Goal: Transaction & Acquisition: Purchase product/service

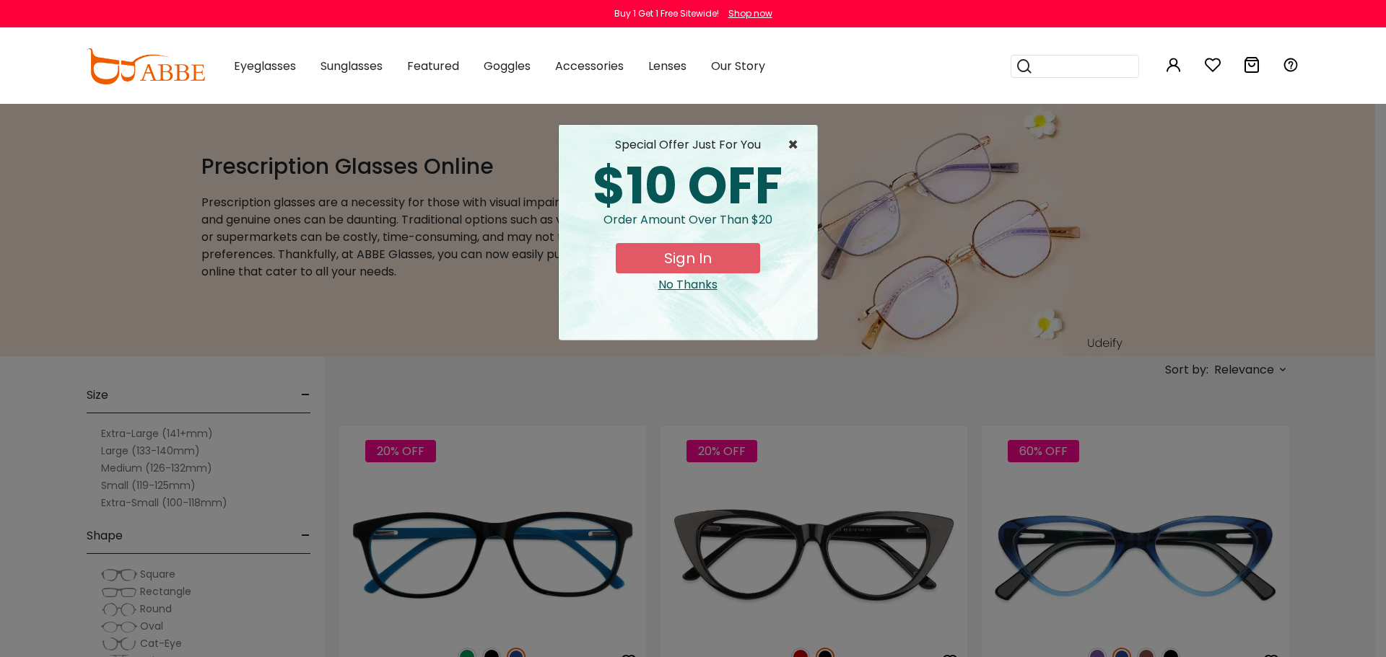
drag, startPoint x: 793, startPoint y: 141, endPoint x: 784, endPoint y: 158, distance: 19.1
click at [793, 141] on span "×" at bounding box center [796, 144] width 18 height 17
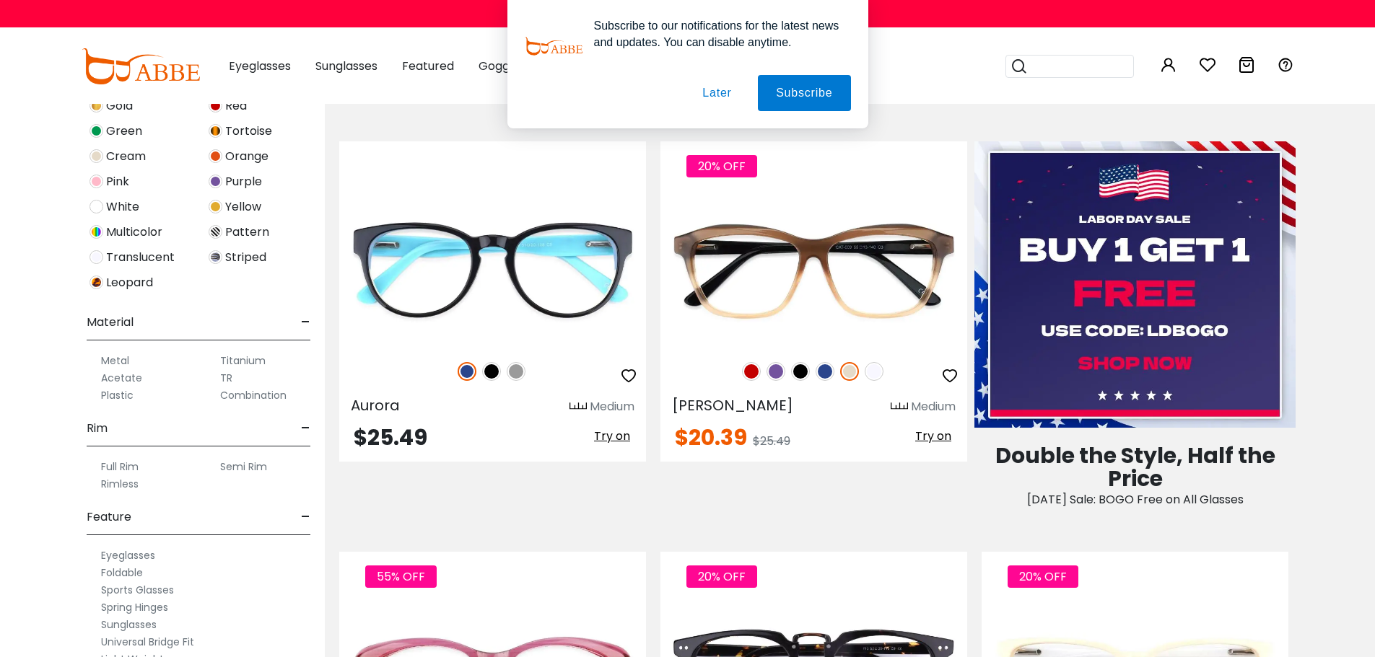
scroll to position [505, 0]
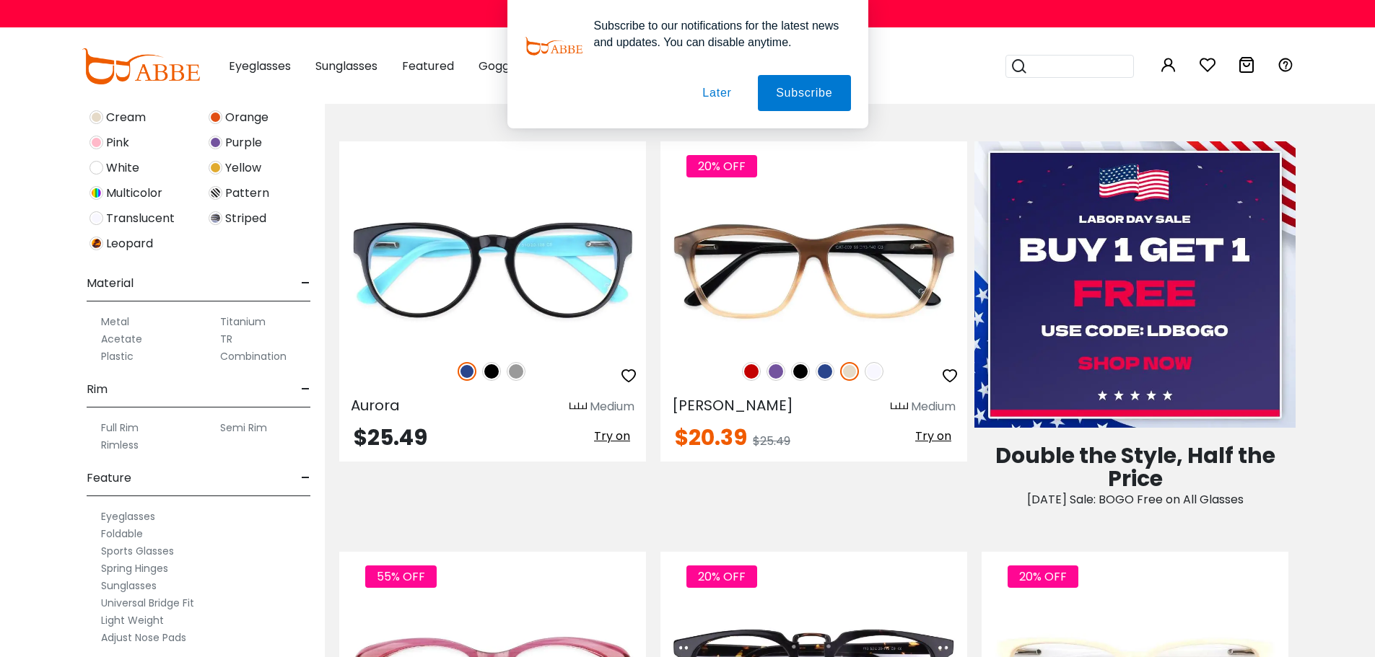
click at [121, 444] on label "Rimless" at bounding box center [120, 445] width 38 height 17
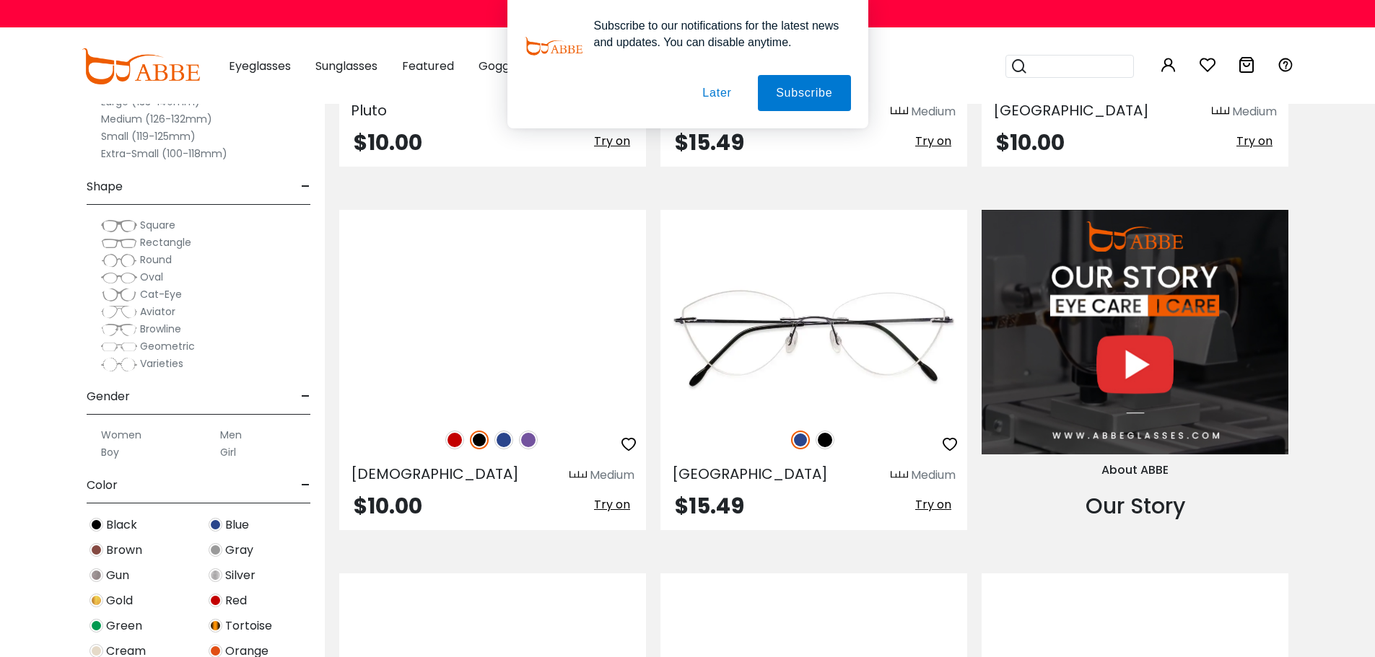
scroll to position [1371, 0]
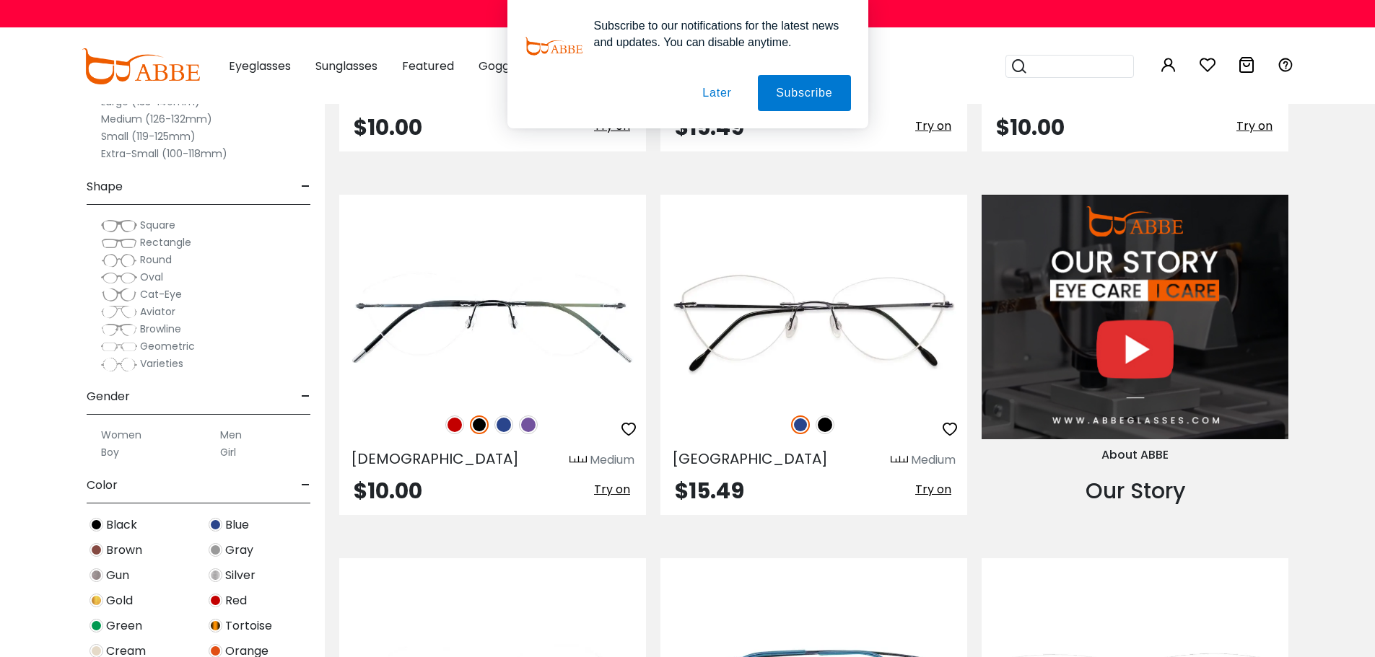
click at [0, 0] on button "Later" at bounding box center [0, 0] width 0 height 0
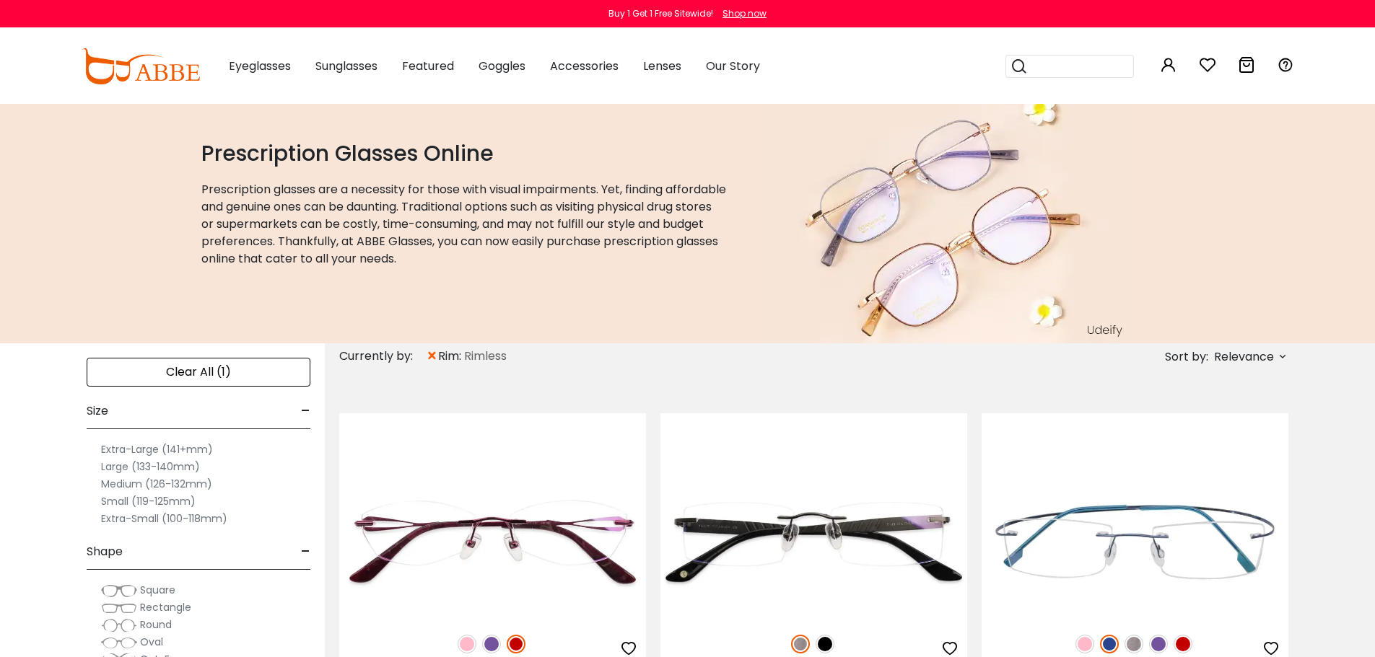
scroll to position [0, 0]
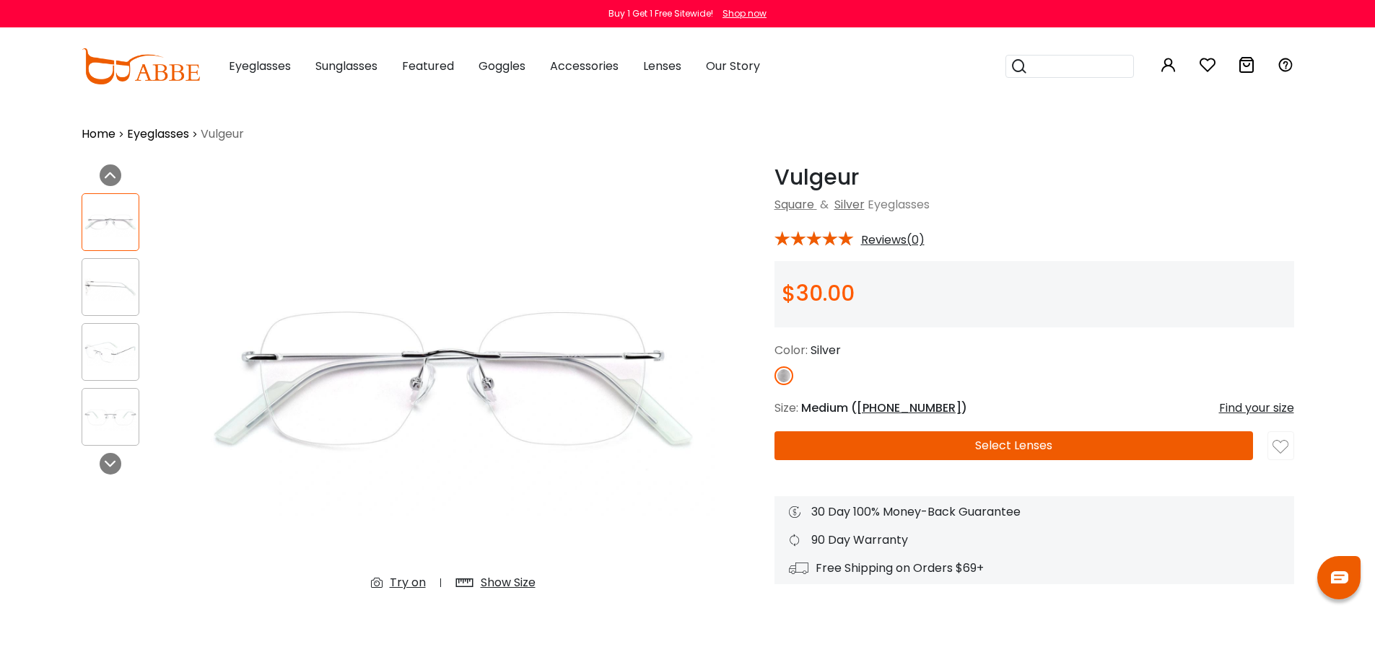
click at [885, 238] on span "Reviews(0)" at bounding box center [893, 240] width 64 height 13
click at [116, 358] on img at bounding box center [110, 352] width 56 height 28
